Goal: Transaction & Acquisition: Subscribe to service/newsletter

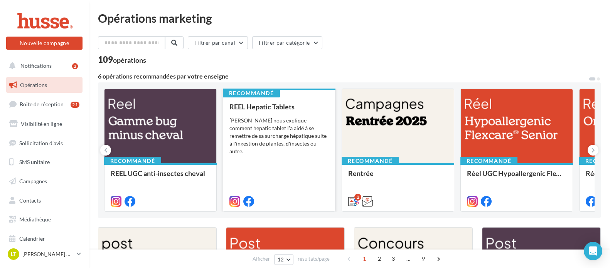
drag, startPoint x: 230, startPoint y: 143, endPoint x: 225, endPoint y: 136, distance: 8.7
click at [228, 140] on div "Recommandé REEL Hepatic Tablets Pepito nous explique comment hepatic tablet l'a…" at bounding box center [279, 150] width 113 height 123
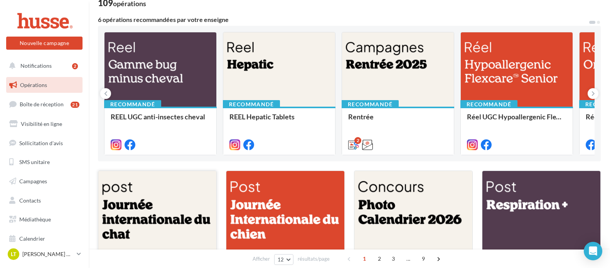
scroll to position [39, 0]
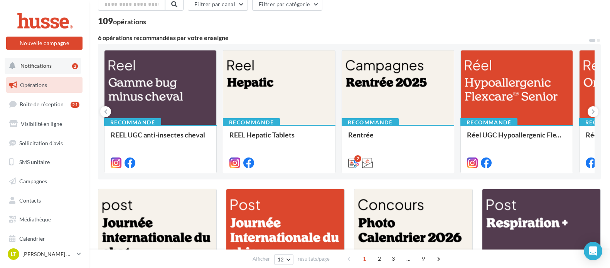
click at [45, 63] on span "Notifications" at bounding box center [35, 65] width 31 height 7
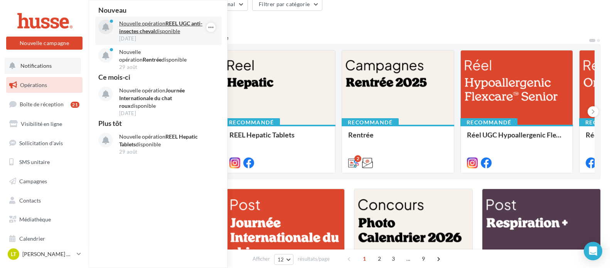
click at [180, 27] on p "Nouvelle opération REEL UGC anti-insectes cheval disponible" at bounding box center [163, 27] width 89 height 15
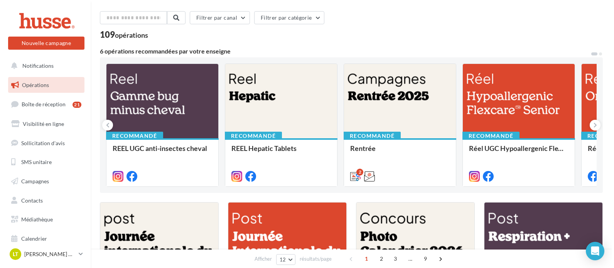
scroll to position [39, 0]
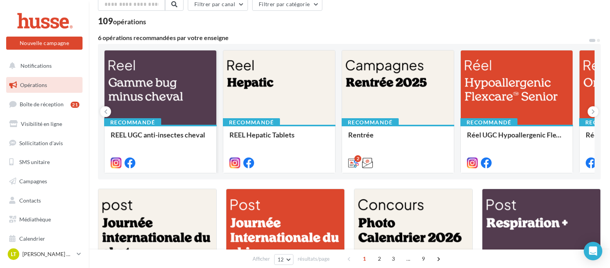
click at [182, 95] on div at bounding box center [161, 88] width 112 height 75
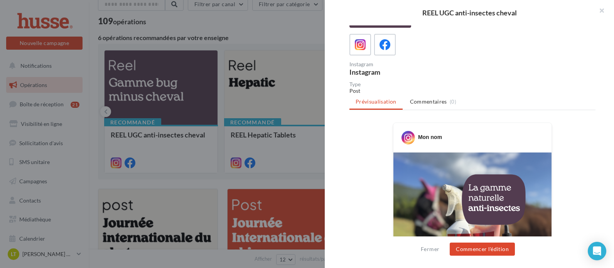
scroll to position [0, 0]
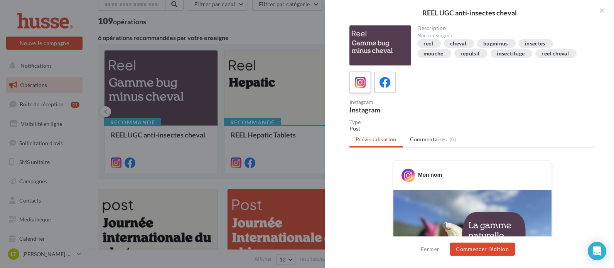
click at [361, 84] on icon at bounding box center [360, 82] width 11 height 11
click at [385, 86] on icon at bounding box center [385, 82] width 11 height 11
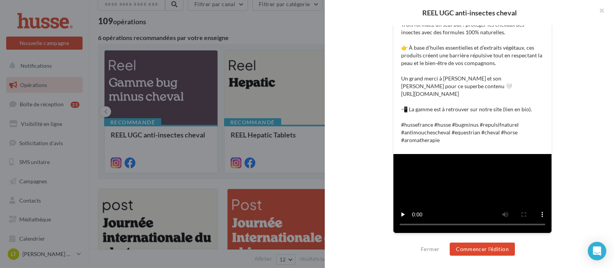
scroll to position [6, 0]
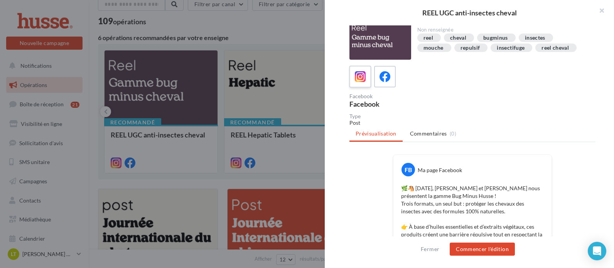
click at [360, 77] on icon at bounding box center [360, 76] width 11 height 11
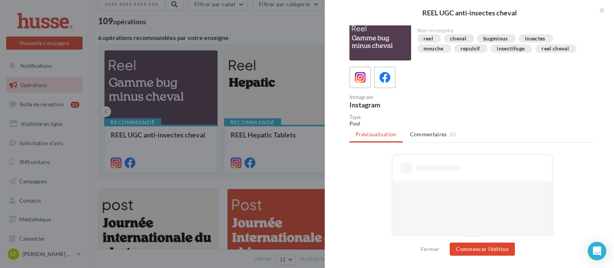
scroll to position [0, 0]
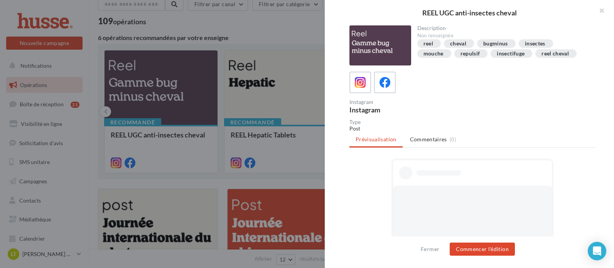
click at [383, 142] on ul "Prévisualisation Commentaires (0)" at bounding box center [473, 140] width 246 height 15
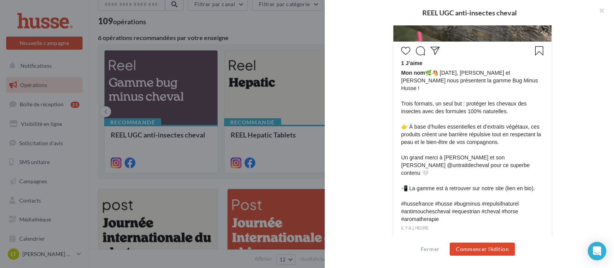
scroll to position [320, 0]
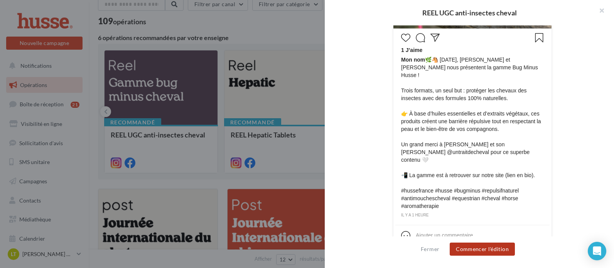
click at [484, 250] on button "Commencer l'édition" at bounding box center [482, 249] width 65 height 13
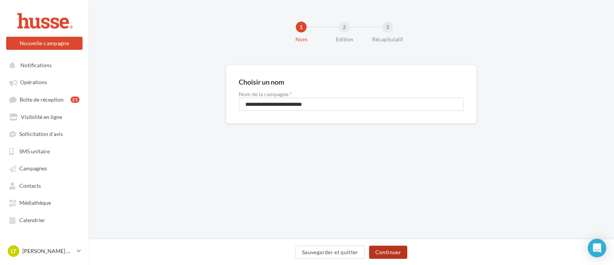
click at [399, 249] on button "Continuer" at bounding box center [388, 251] width 38 height 13
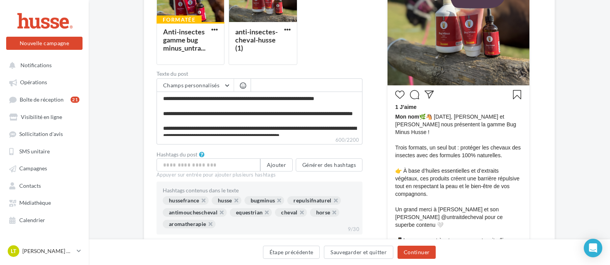
scroll to position [88, 0]
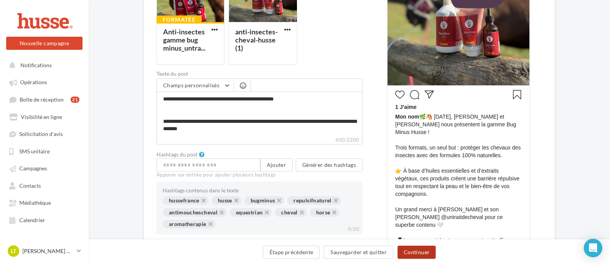
click at [417, 250] on button "Continuer" at bounding box center [417, 251] width 38 height 13
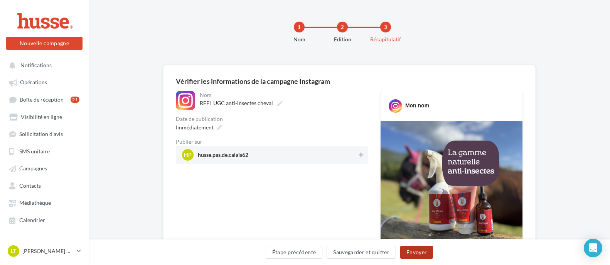
click at [415, 247] on button "Envoyer" at bounding box center [416, 251] width 33 height 13
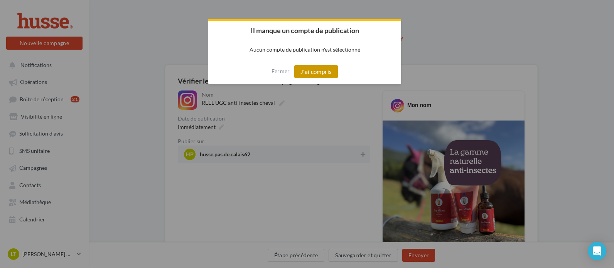
click at [320, 69] on button "J'ai compris" at bounding box center [316, 71] width 44 height 13
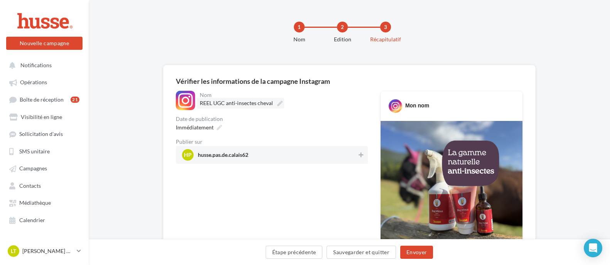
click at [204, 102] on span "REEL UGC anti-insectes cheval" at bounding box center [236, 103] width 73 height 7
click at [204, 102] on input "**********" at bounding box center [234, 104] width 68 height 13
click at [219, 155] on span "husse.pas.de.calais62" at bounding box center [223, 156] width 51 height 8
click at [189, 155] on span "hp" at bounding box center [188, 154] width 8 height 5
click at [420, 252] on button "Envoyer" at bounding box center [416, 251] width 33 height 13
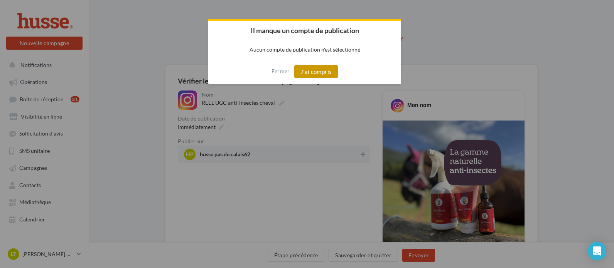
click at [331, 69] on button "J'ai compris" at bounding box center [316, 71] width 44 height 13
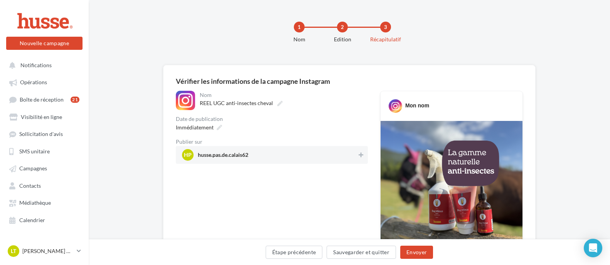
click at [240, 154] on span "husse.pas.de.calais62" at bounding box center [223, 156] width 51 height 8
click at [427, 252] on button "Envoyer" at bounding box center [416, 251] width 33 height 13
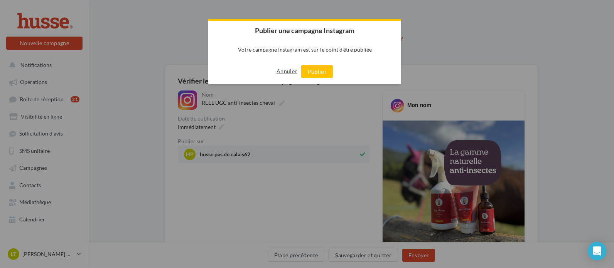
click at [292, 70] on button "Annuler" at bounding box center [287, 71] width 20 height 12
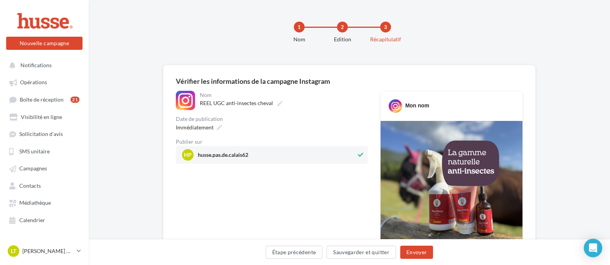
click at [219, 153] on span "husse.pas.de.calais62" at bounding box center [223, 156] width 51 height 8
click at [187, 153] on span "hp" at bounding box center [188, 154] width 8 height 5
click at [227, 150] on span "hp husse.pas.de.calais62" at bounding box center [269, 155] width 174 height 12
click at [40, 79] on span "Opérations" at bounding box center [33, 82] width 27 height 7
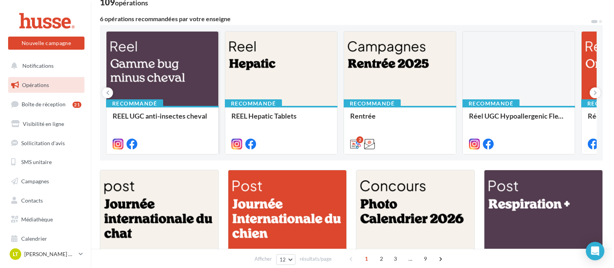
scroll to position [39, 0]
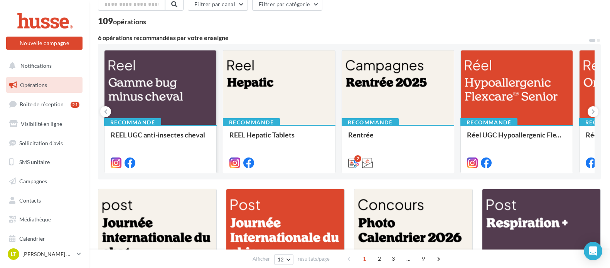
click at [167, 116] on div at bounding box center [161, 88] width 112 height 75
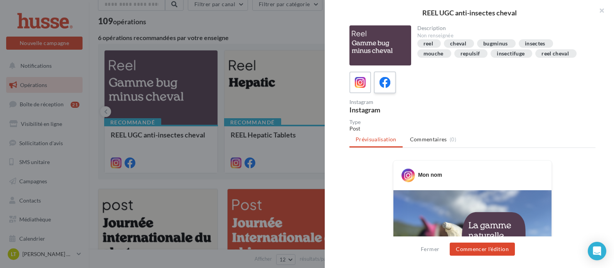
click at [390, 85] on icon at bounding box center [385, 82] width 11 height 11
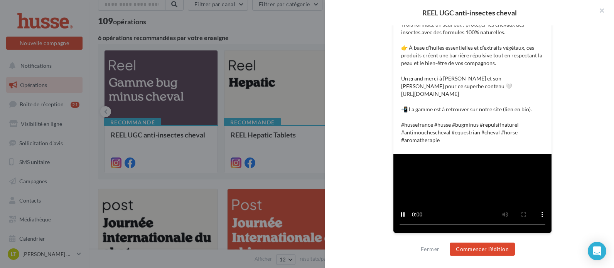
scroll to position [314, 0]
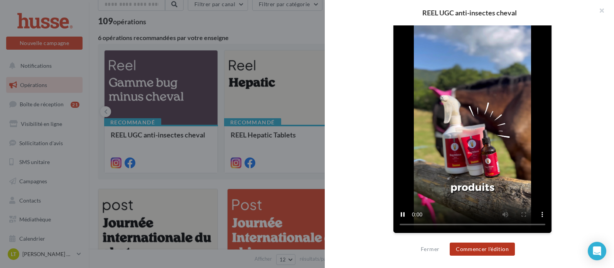
click at [481, 248] on button "Commencer l'édition" at bounding box center [482, 249] width 65 height 13
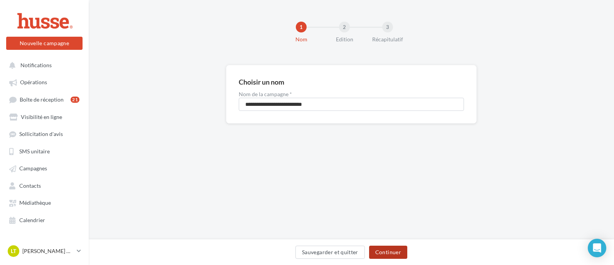
click at [403, 249] on button "Continuer" at bounding box center [388, 251] width 38 height 13
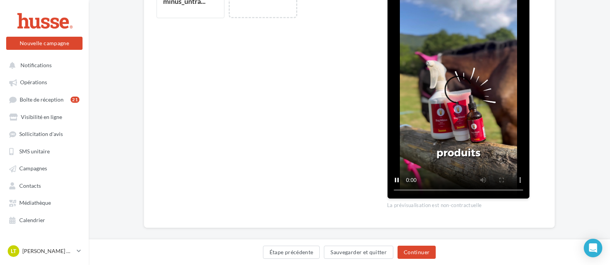
scroll to position [303, 0]
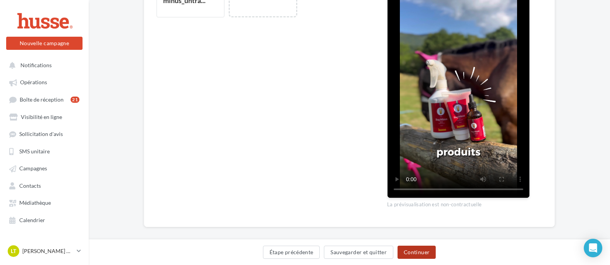
click at [423, 252] on button "Continuer" at bounding box center [417, 251] width 38 height 13
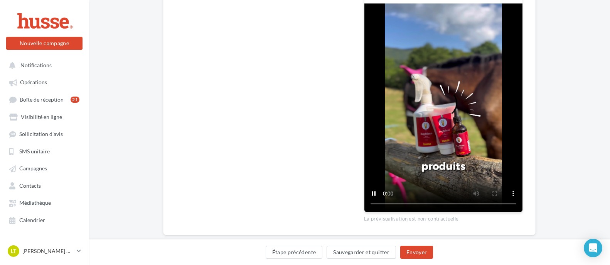
scroll to position [294, 0]
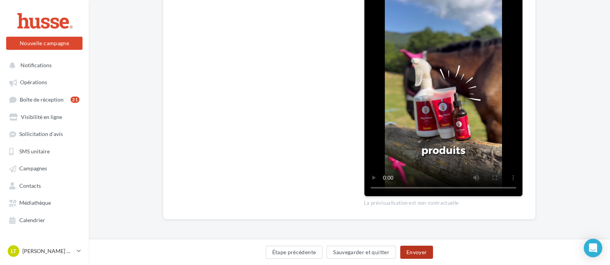
click at [421, 253] on button "Envoyer" at bounding box center [416, 251] width 33 height 13
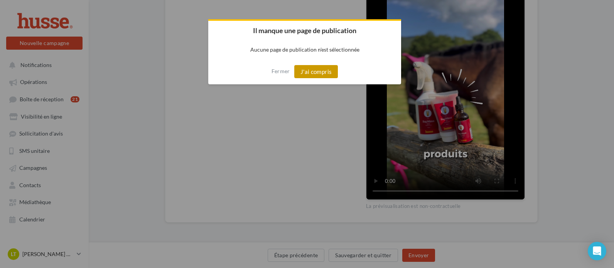
click at [315, 71] on button "J'ai compris" at bounding box center [316, 71] width 44 height 13
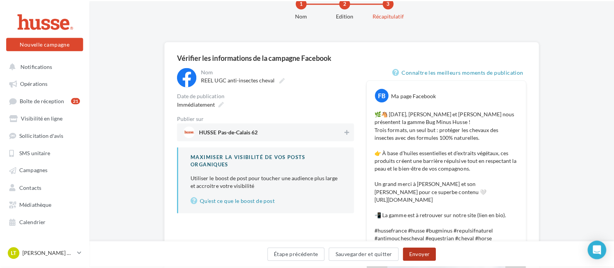
scroll to position [20, 0]
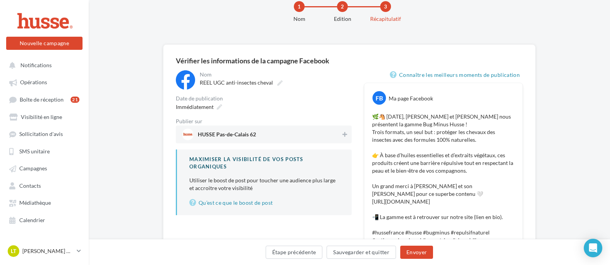
click at [248, 133] on span "HUSSE Pas-de-Calais 62" at bounding box center [227, 136] width 58 height 8
click at [420, 255] on button "Envoyer" at bounding box center [416, 251] width 33 height 13
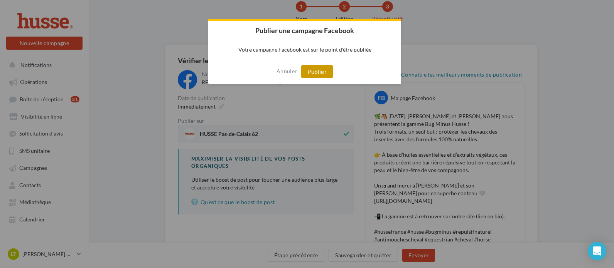
click at [322, 69] on button "Publier" at bounding box center [317, 71] width 32 height 13
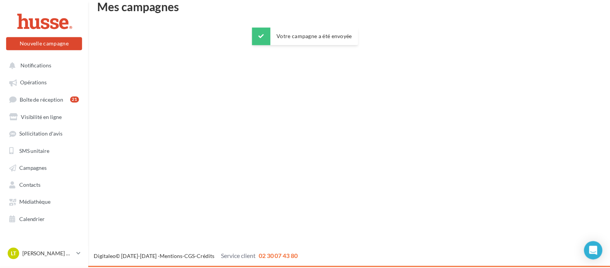
scroll to position [12, 0]
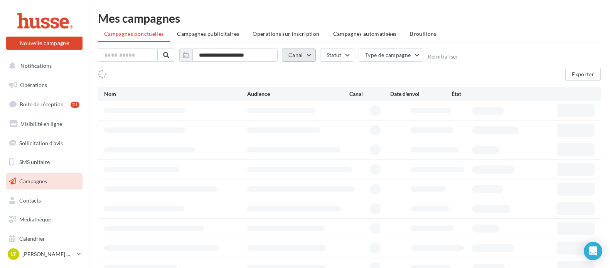
click at [309, 57] on button "Canal" at bounding box center [299, 55] width 34 height 13
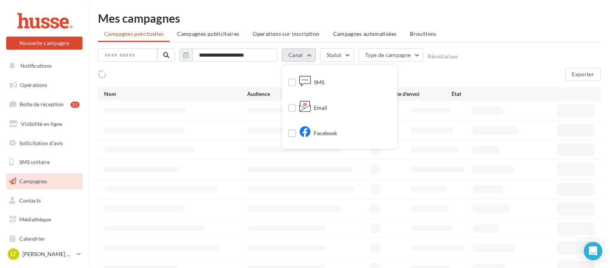
click at [309, 57] on button "Canal" at bounding box center [299, 55] width 34 height 13
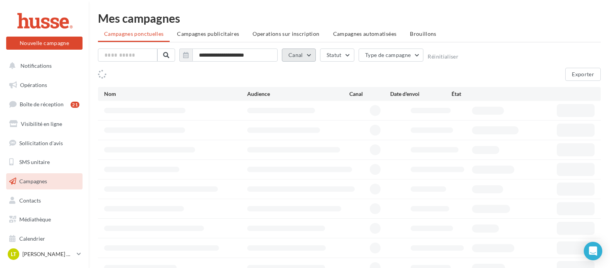
click at [309, 57] on button "Canal" at bounding box center [299, 55] width 34 height 13
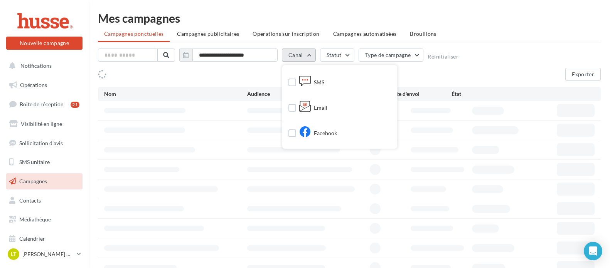
click at [310, 56] on button "Canal" at bounding box center [299, 55] width 34 height 13
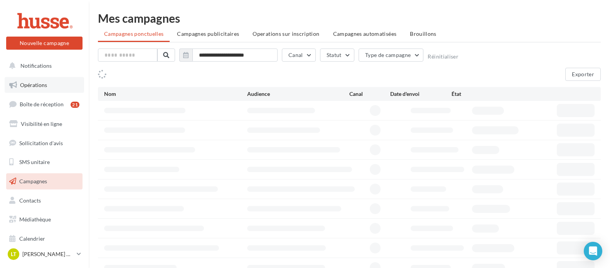
click at [41, 85] on span "Opérations" at bounding box center [33, 85] width 27 height 7
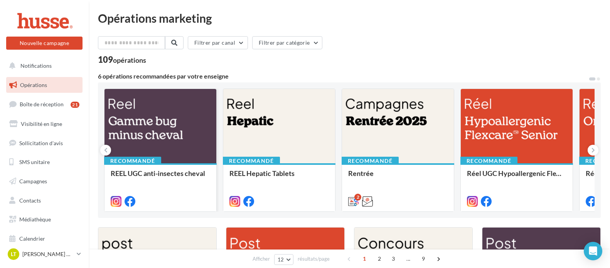
click at [165, 120] on div at bounding box center [161, 126] width 112 height 75
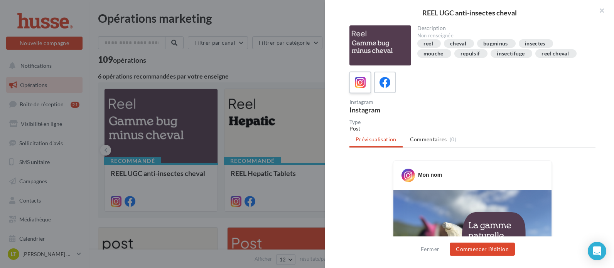
click at [361, 86] on icon at bounding box center [360, 82] width 11 height 11
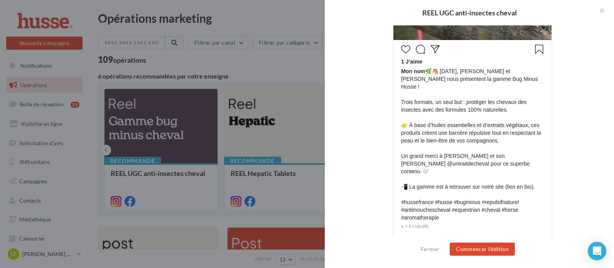
scroll to position [320, 0]
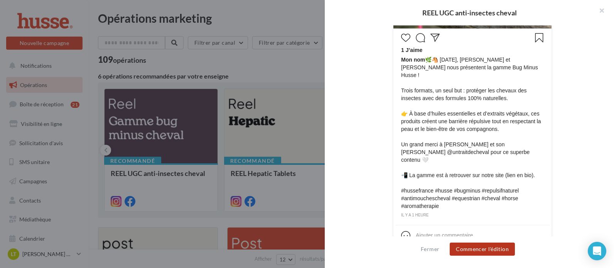
click at [502, 247] on button "Commencer l'édition" at bounding box center [482, 249] width 65 height 13
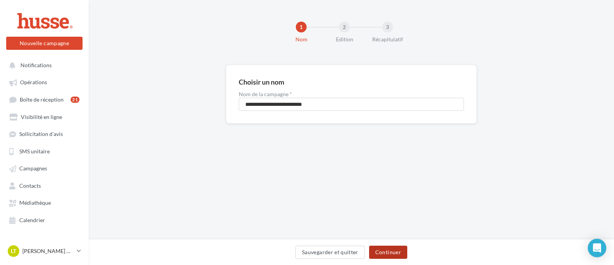
click at [401, 252] on button "Continuer" at bounding box center [388, 251] width 38 height 13
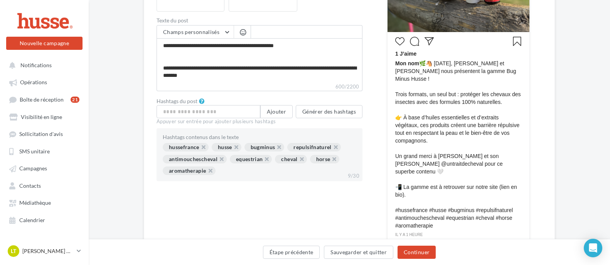
scroll to position [270, 0]
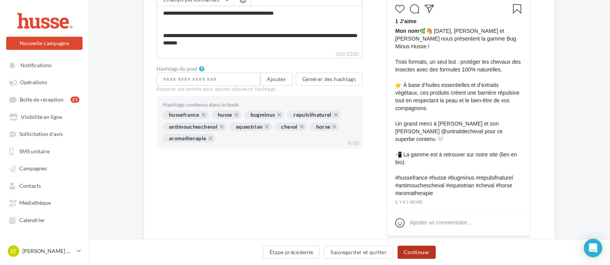
click at [424, 252] on button "Continuer" at bounding box center [417, 251] width 38 height 13
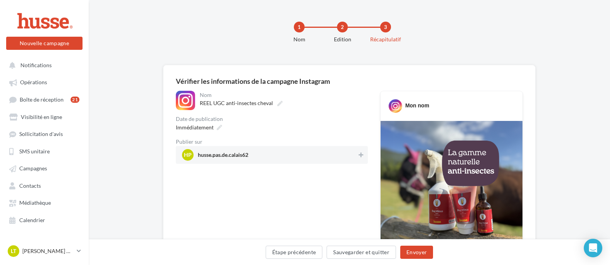
click at [330, 150] on span "hp husse.pas.de.calais62" at bounding box center [269, 155] width 175 height 12
click at [424, 248] on button "Envoyer" at bounding box center [416, 251] width 33 height 13
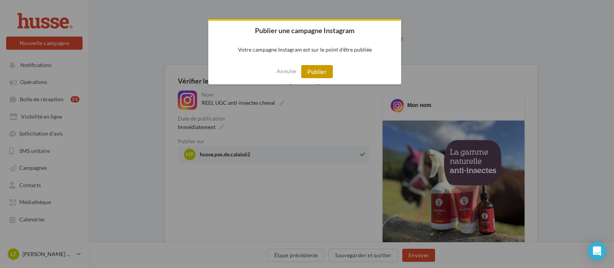
click at [328, 71] on button "Publier" at bounding box center [317, 71] width 32 height 13
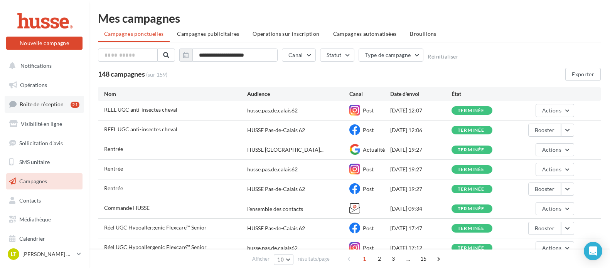
click at [37, 106] on span "Boîte de réception" at bounding box center [42, 104] width 44 height 7
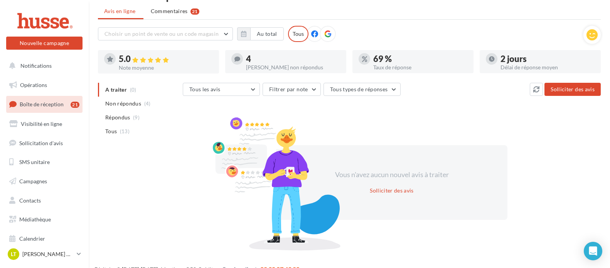
scroll to position [35, 0]
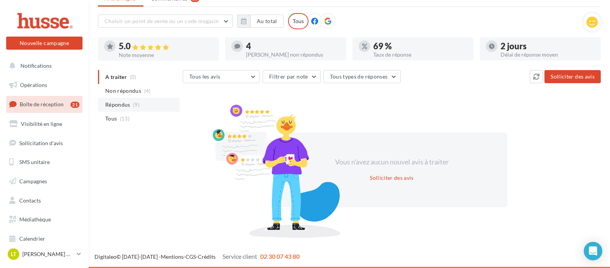
click at [123, 103] on span "Répondus" at bounding box center [117, 105] width 25 height 8
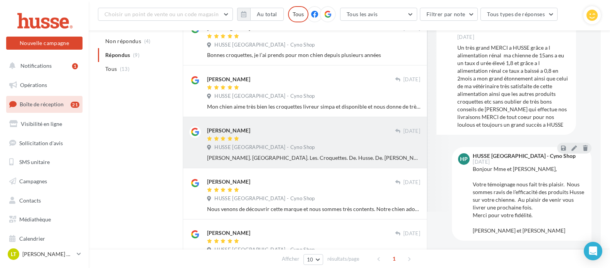
scroll to position [276, 0]
